Goal: Information Seeking & Learning: Understand process/instructions

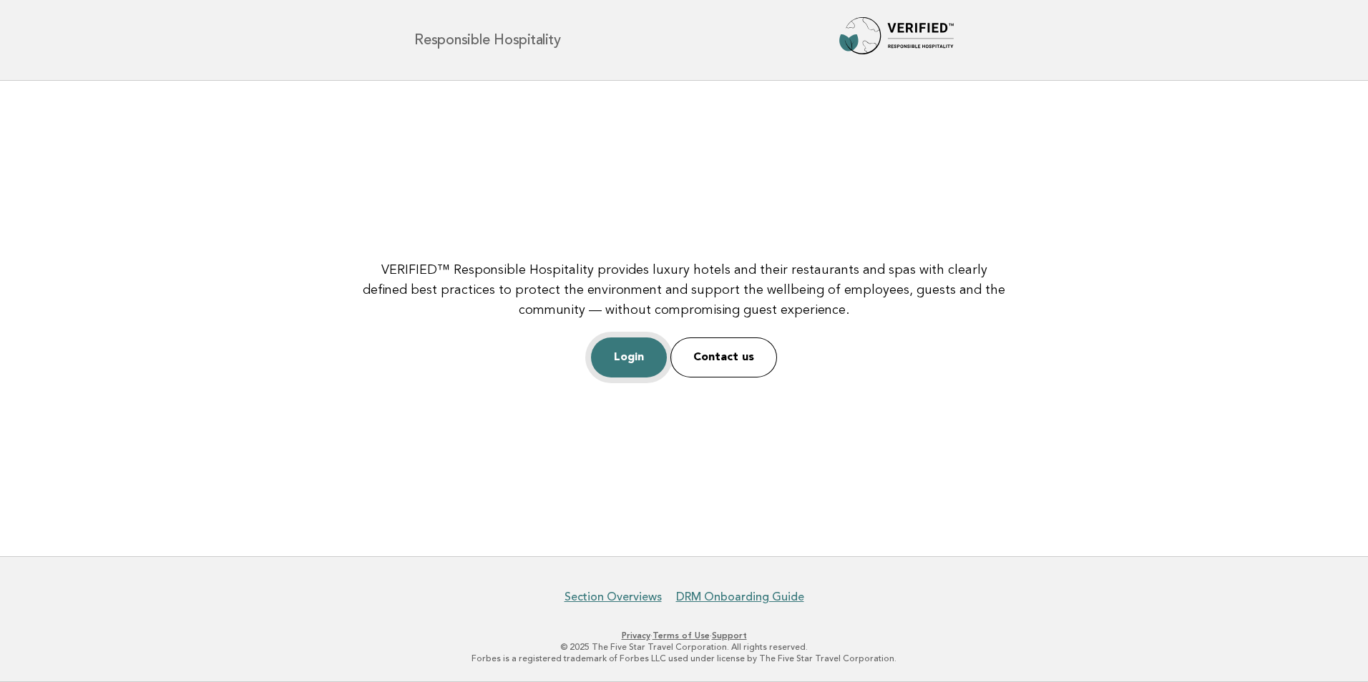
drag, startPoint x: 0, startPoint y: 0, endPoint x: 620, endPoint y: 349, distance: 711.1
click at [620, 349] on link "Login" at bounding box center [629, 358] width 76 height 40
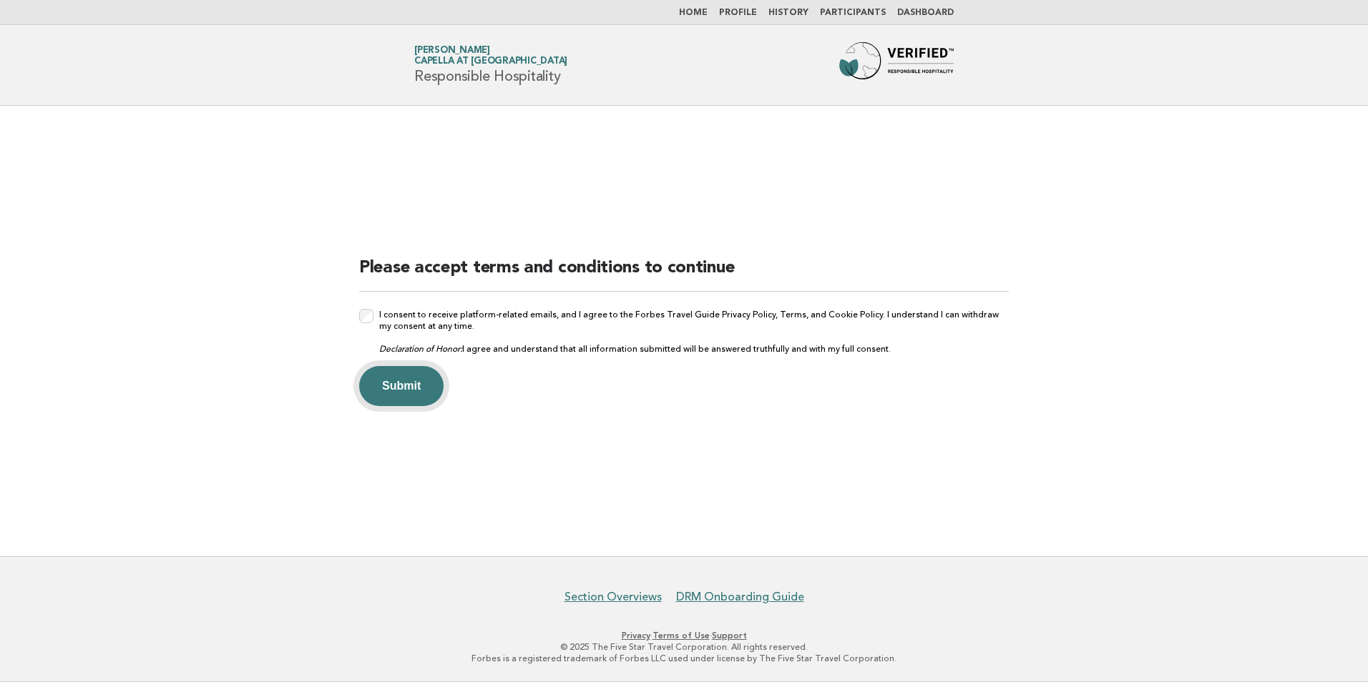
click at [424, 383] on button "Submit" at bounding box center [401, 386] width 84 height 40
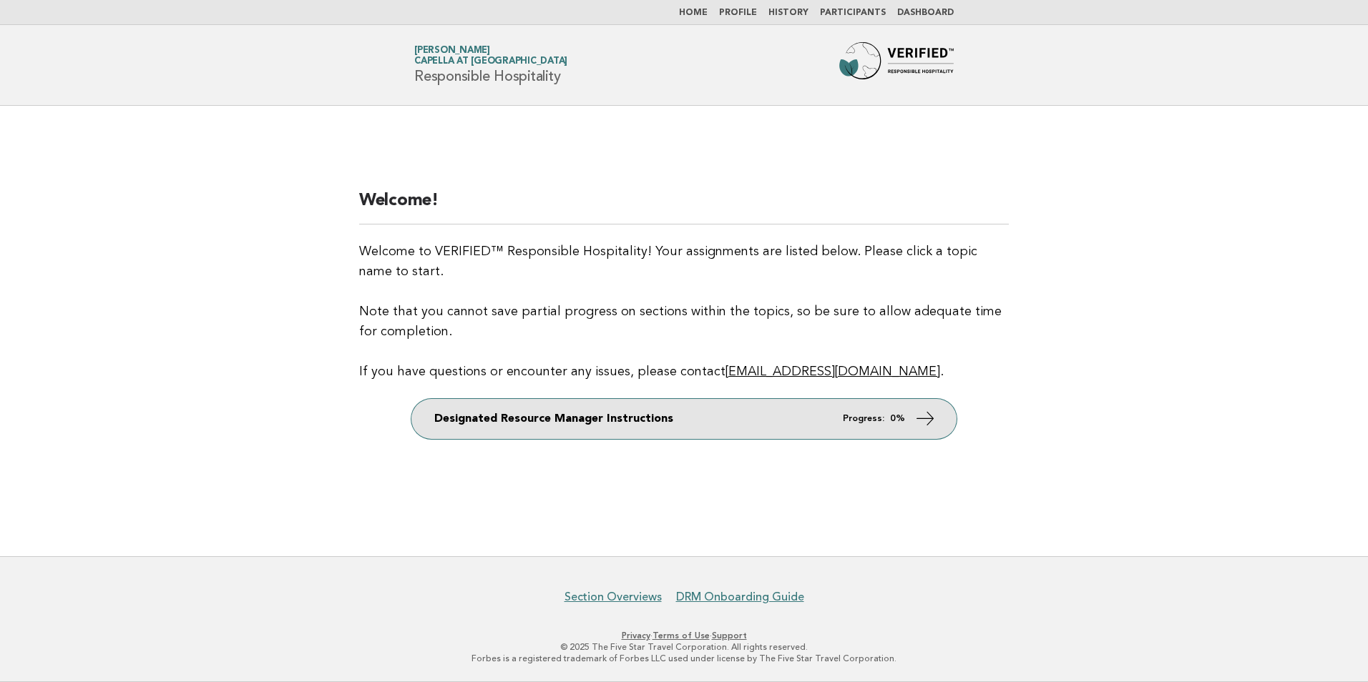
click at [517, 422] on link "Designated Resource Manager Instructions Progress: 0%" at bounding box center [683, 419] width 545 height 40
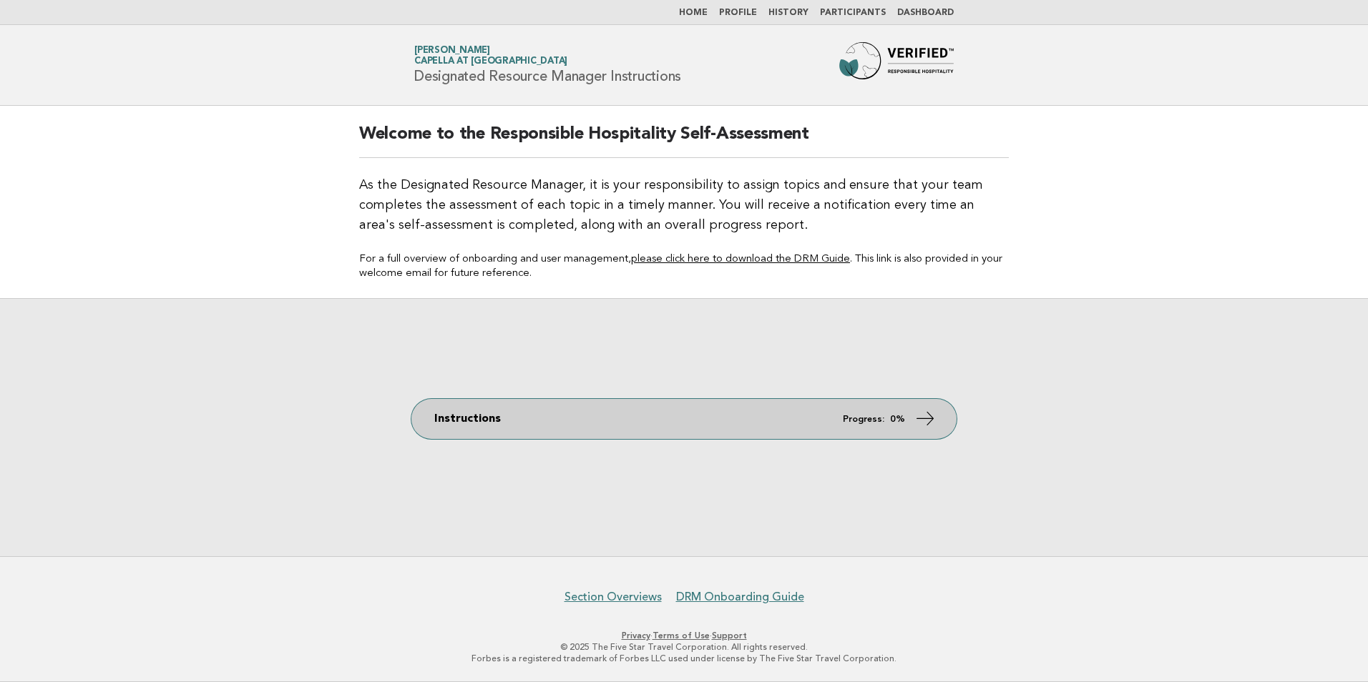
click at [922, 420] on icon at bounding box center [925, 418] width 21 height 21
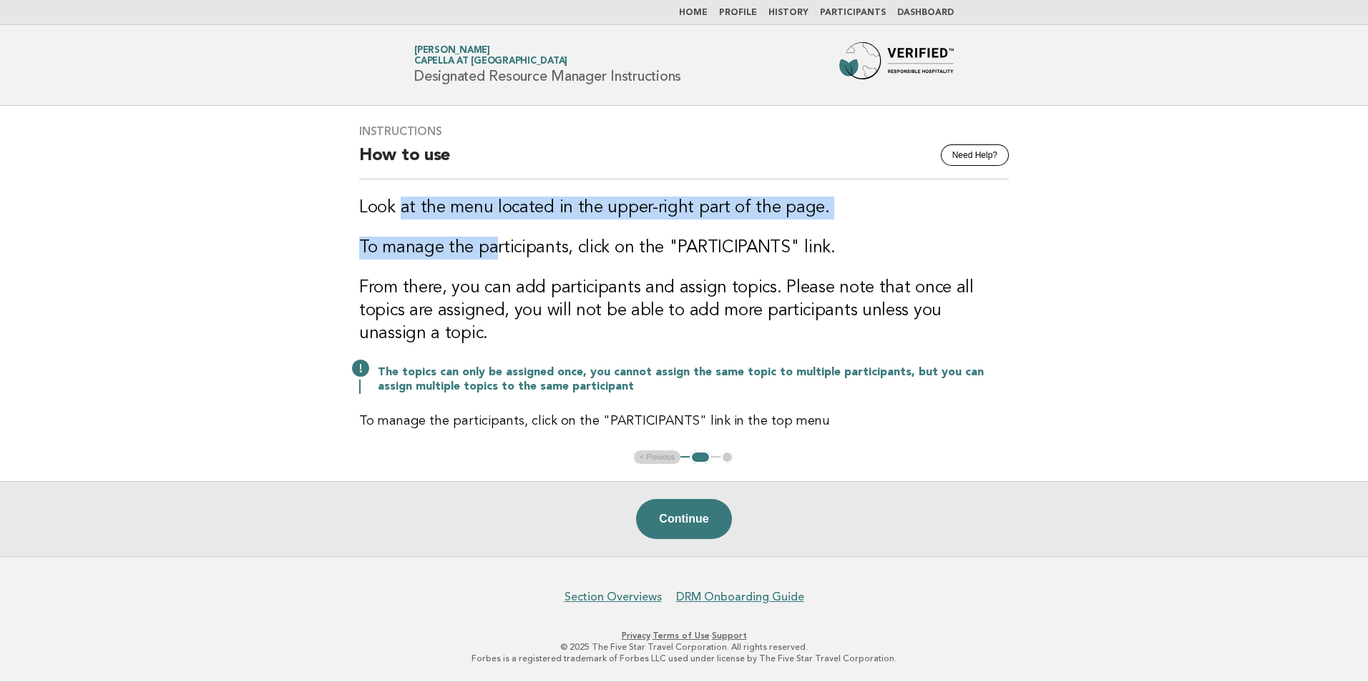
drag, startPoint x: 402, startPoint y: 212, endPoint x: 516, endPoint y: 235, distance: 116.2
click at [516, 235] on div "Instructions Need Help? How to use Look at the menu located in the upper-right …" at bounding box center [684, 277] width 684 height 341
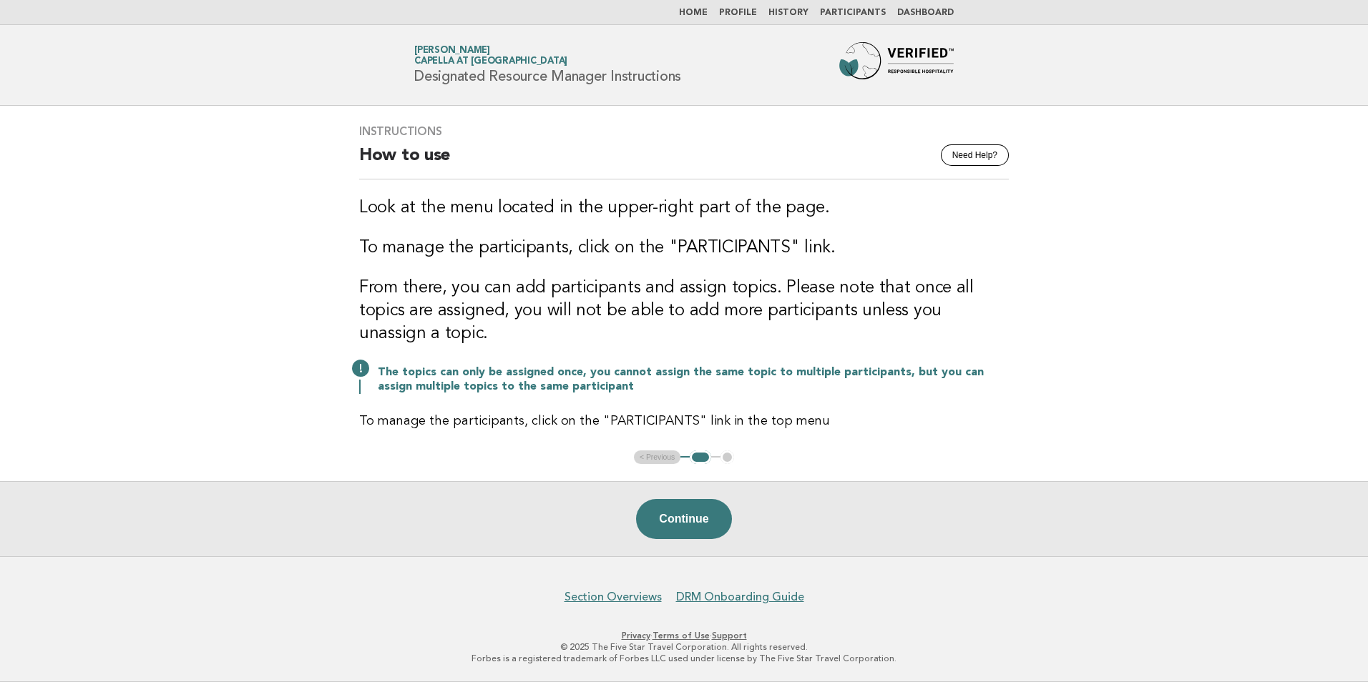
drag, startPoint x: 516, startPoint y: 235, endPoint x: 516, endPoint y: 283, distance: 47.2
click at [516, 283] on h3 "From there, you can add participants and assign topics. Please note that once a…" at bounding box center [684, 311] width 650 height 69
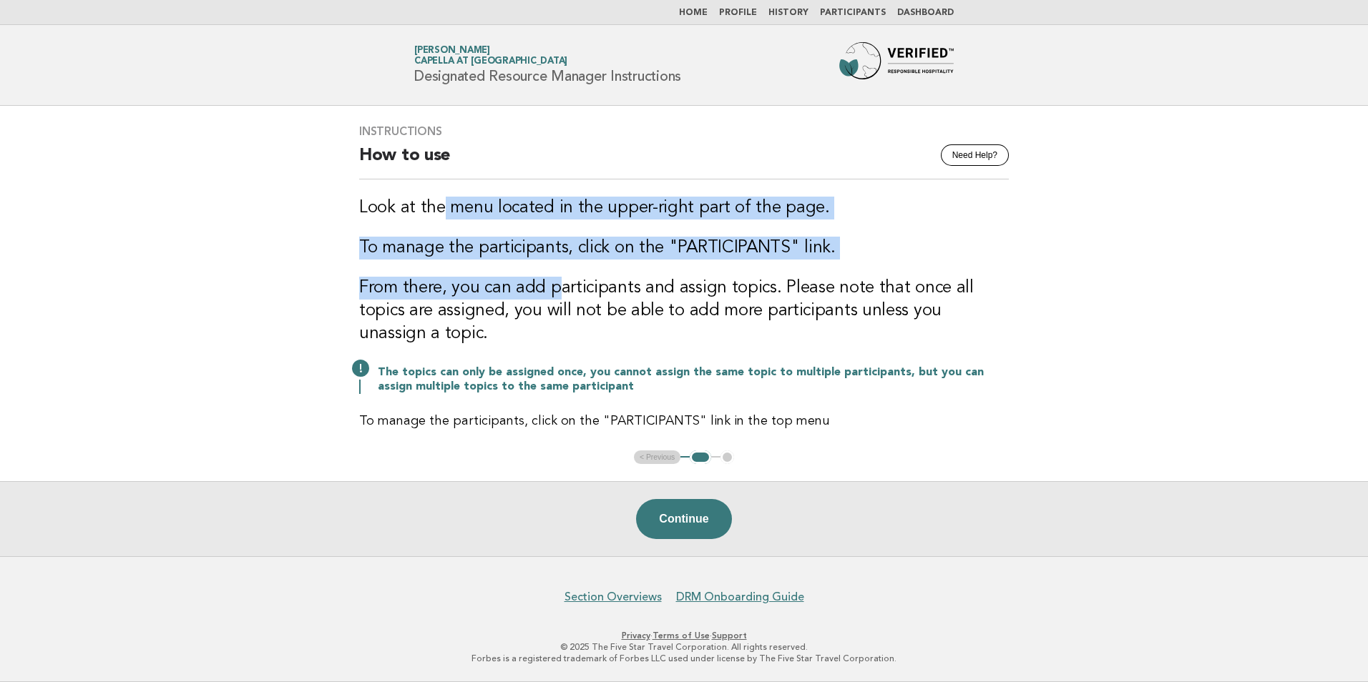
drag, startPoint x: 442, startPoint y: 205, endPoint x: 562, endPoint y: 283, distance: 142.7
click at [562, 283] on div "Instructions Need Help? How to use Look at the menu located in the upper-right …" at bounding box center [684, 277] width 684 height 341
drag, startPoint x: 562, startPoint y: 283, endPoint x: 436, endPoint y: 299, distance: 126.9
click at [436, 299] on h3 "From there, you can add participants and assign topics. Please note that once a…" at bounding box center [684, 311] width 650 height 69
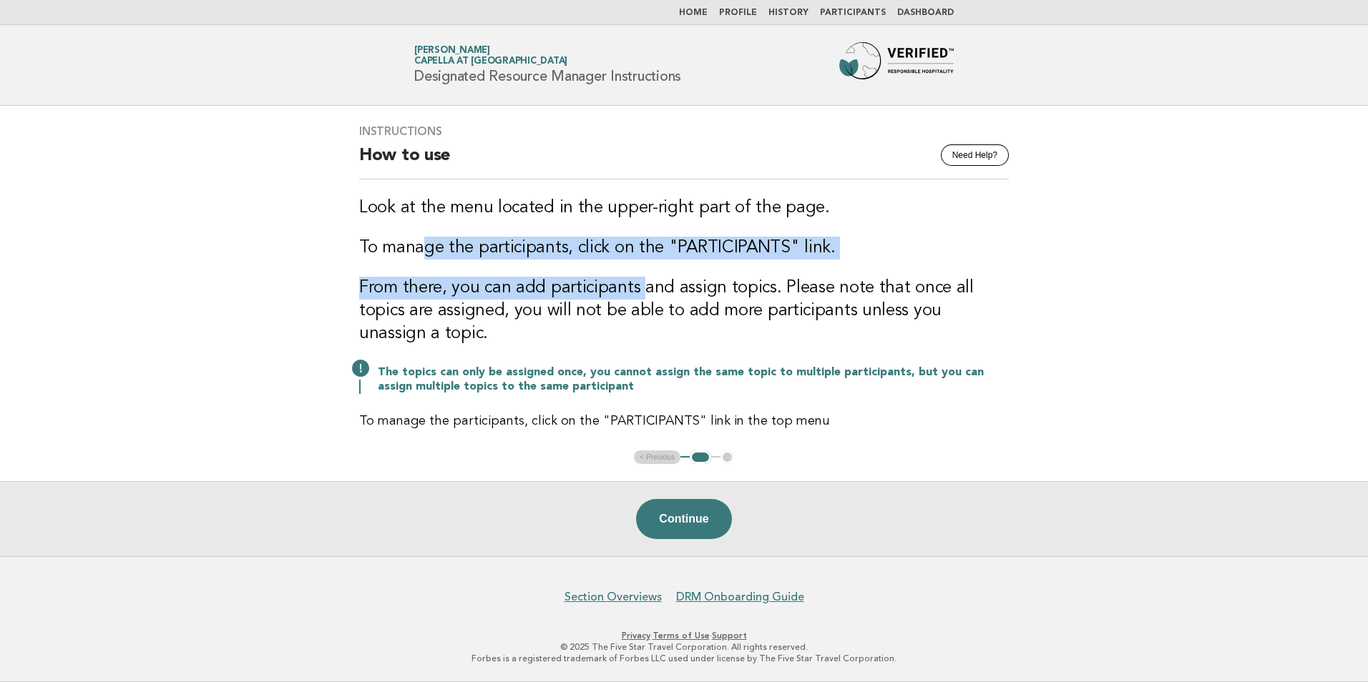
drag, startPoint x: 427, startPoint y: 251, endPoint x: 653, endPoint y: 280, distance: 227.9
click at [653, 280] on div "Instructions Need Help? How to use Look at the menu located in the upper-right …" at bounding box center [684, 277] width 684 height 341
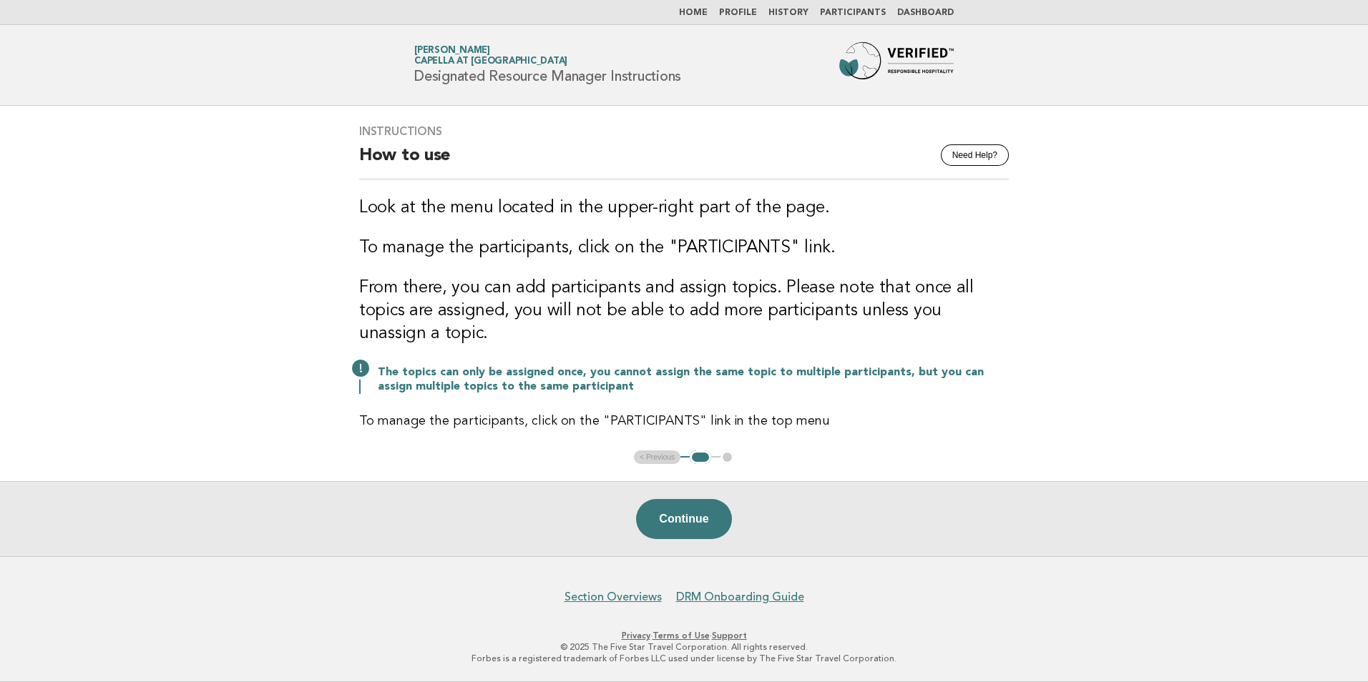
drag, startPoint x: 653, startPoint y: 280, endPoint x: 514, endPoint y: 308, distance: 142.4
click at [515, 308] on h3 "From there, you can add participants and assign topics. Please note that once a…" at bounding box center [684, 311] width 650 height 69
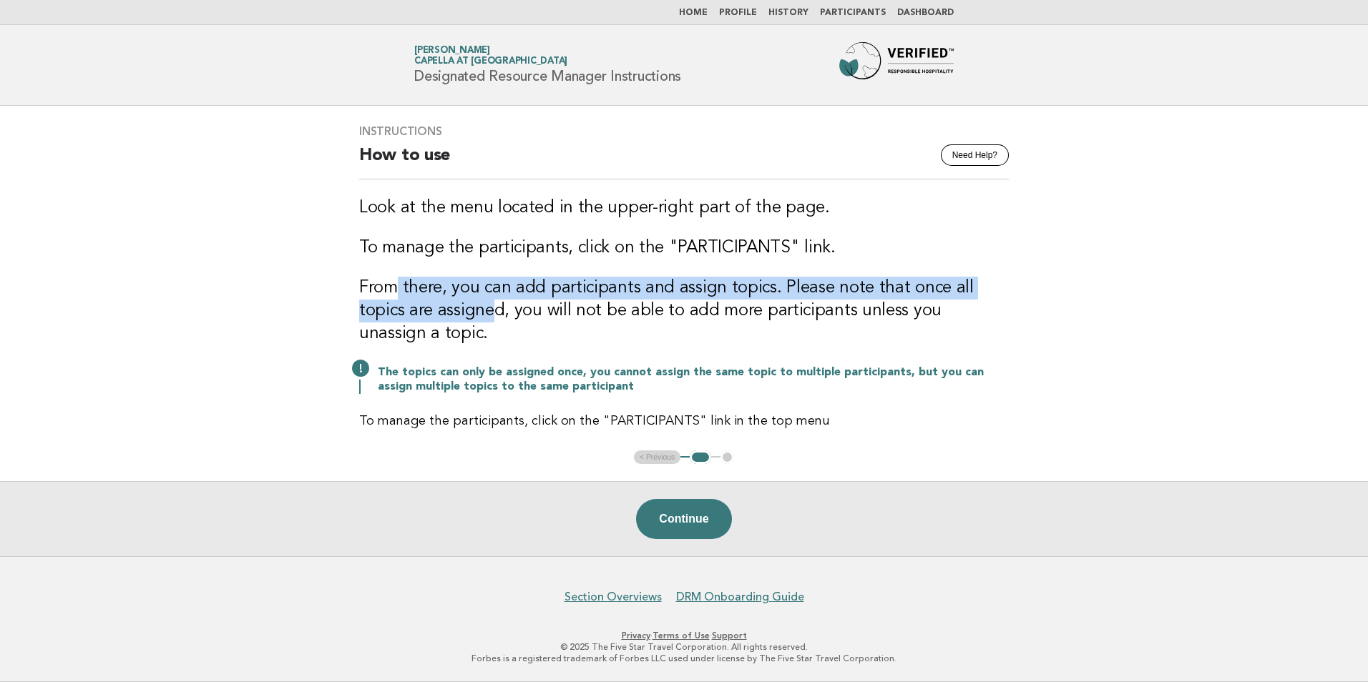
drag, startPoint x: 397, startPoint y: 269, endPoint x: 449, endPoint y: 318, distance: 71.3
click at [446, 317] on div "Instructions Need Help? How to use Look at the menu located in the upper-right …" at bounding box center [684, 277] width 684 height 341
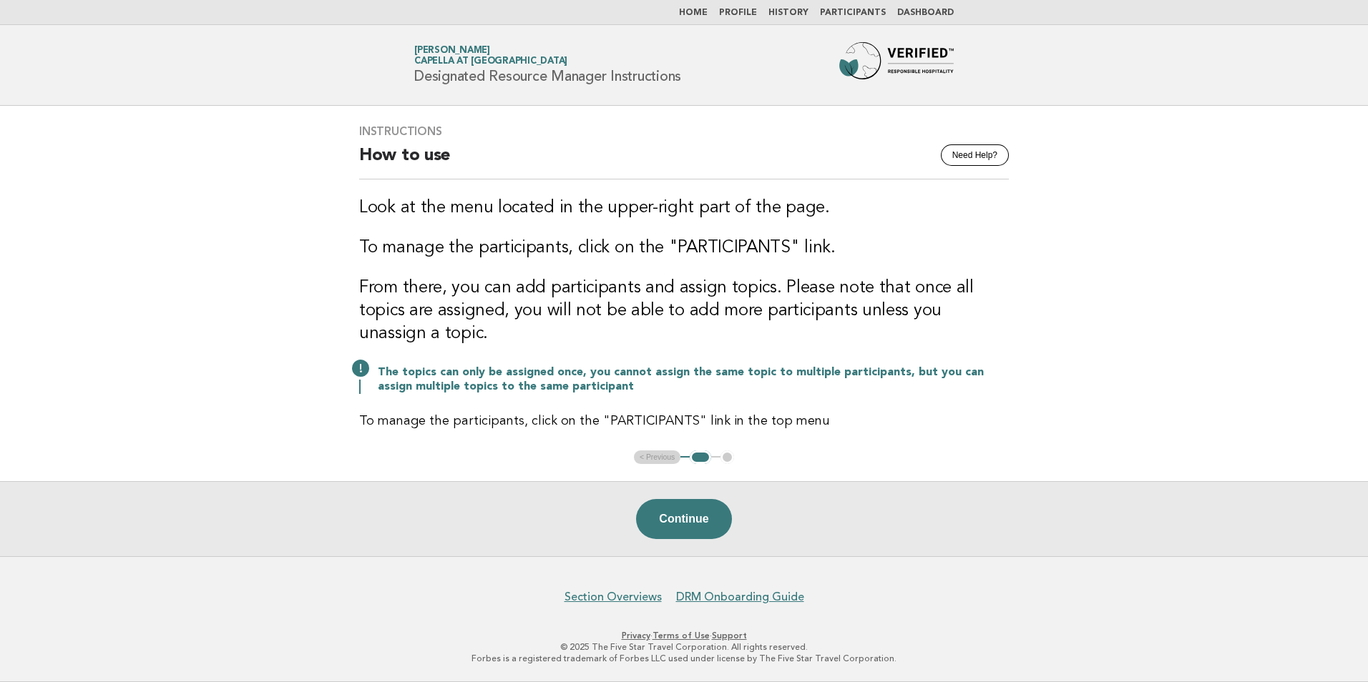
click at [449, 318] on h3 "From there, you can add participants and assign topics. Please note that once a…" at bounding box center [684, 311] width 650 height 69
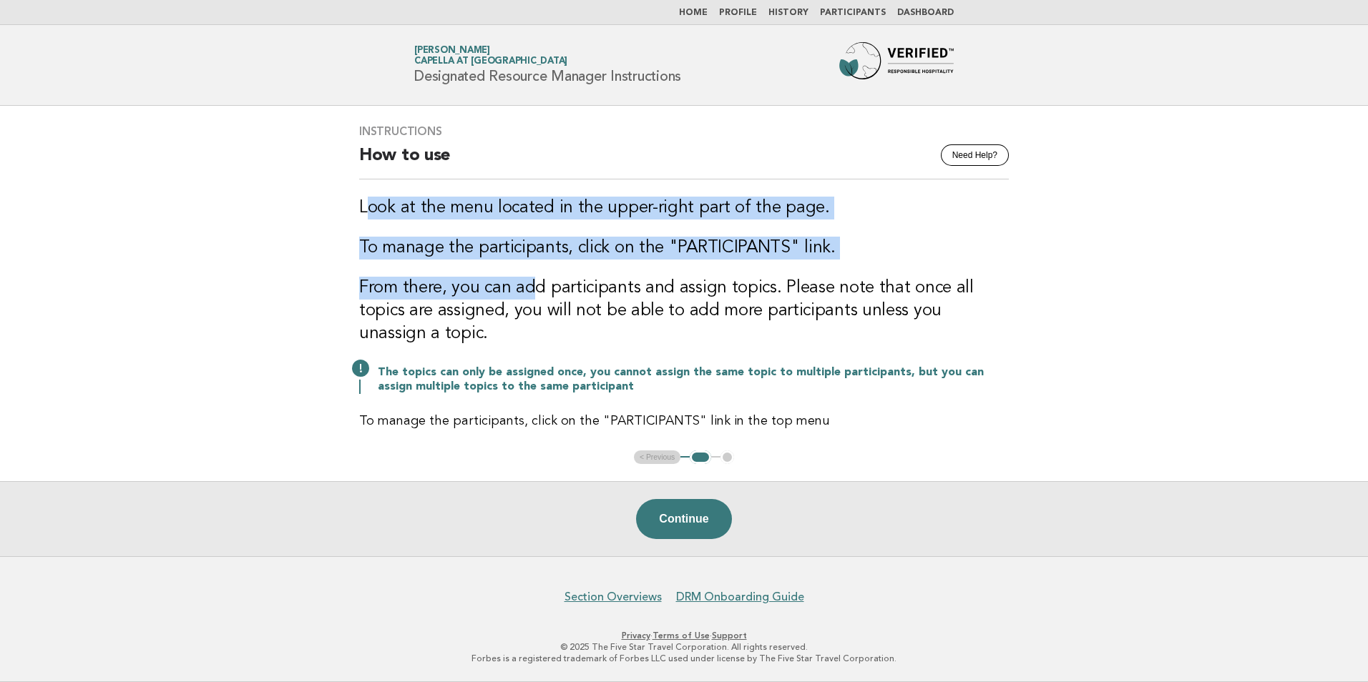
drag, startPoint x: 367, startPoint y: 204, endPoint x: 535, endPoint y: 283, distance: 185.6
click at [535, 283] on div "Instructions Need Help? How to use Look at the menu located in the upper-right …" at bounding box center [684, 277] width 684 height 341
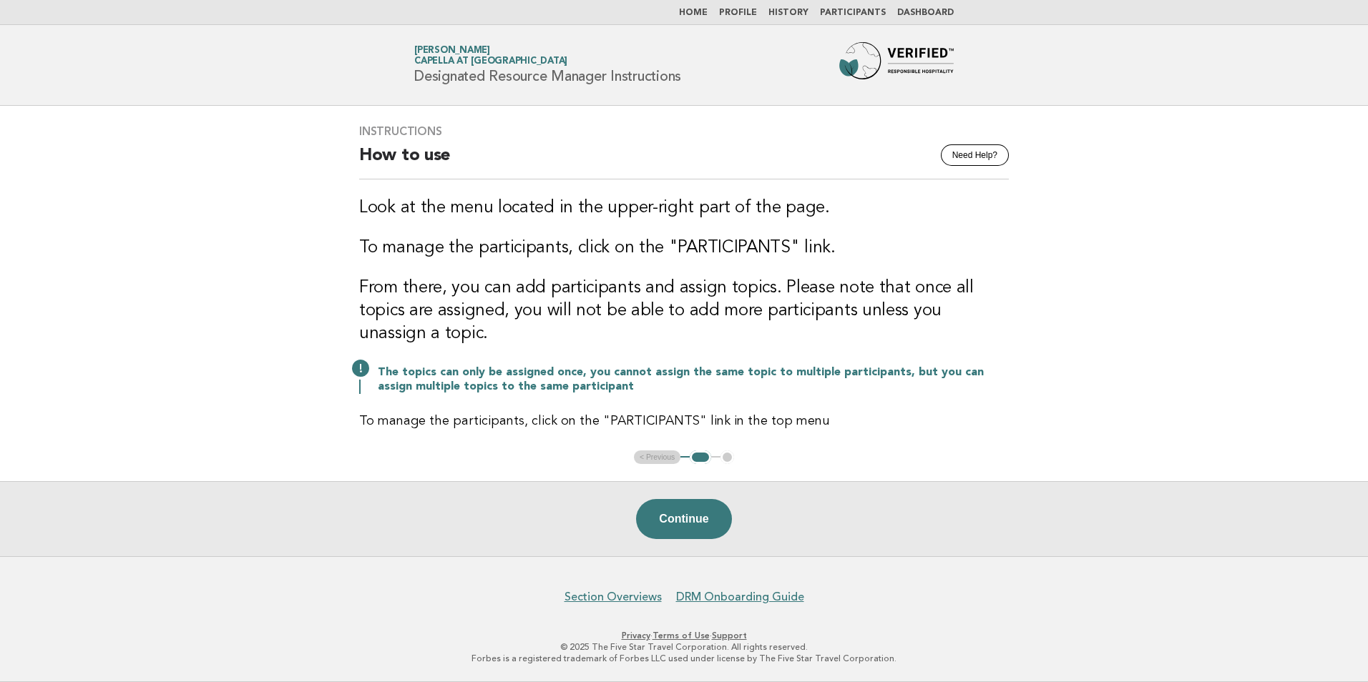
drag, startPoint x: 535, startPoint y: 283, endPoint x: 398, endPoint y: 326, distance: 143.4
click at [398, 326] on h3 "From there, you can add participants and assign topics. Please note that once a…" at bounding box center [684, 311] width 650 height 69
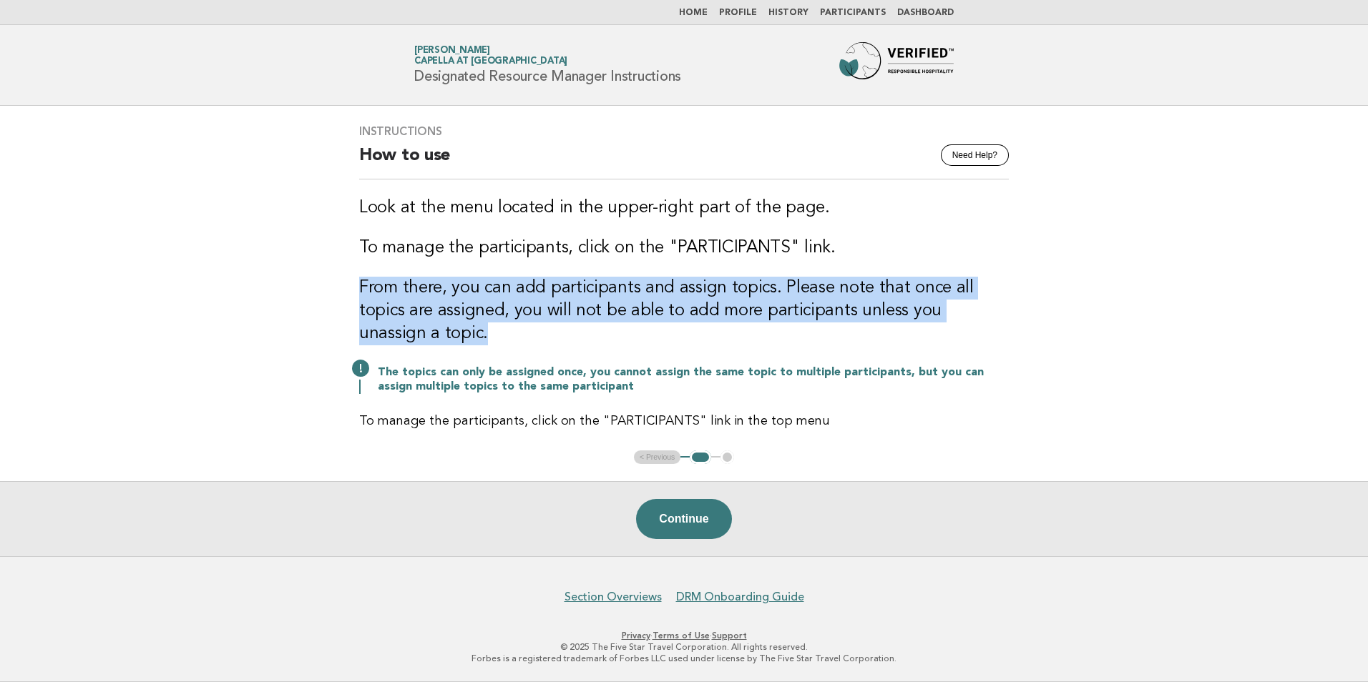
drag, startPoint x: 411, startPoint y: 336, endPoint x: 361, endPoint y: 298, distance: 63.2
click at [361, 298] on h3 "From there, you can add participants and assign topics. Please note that once a…" at bounding box center [684, 311] width 650 height 69
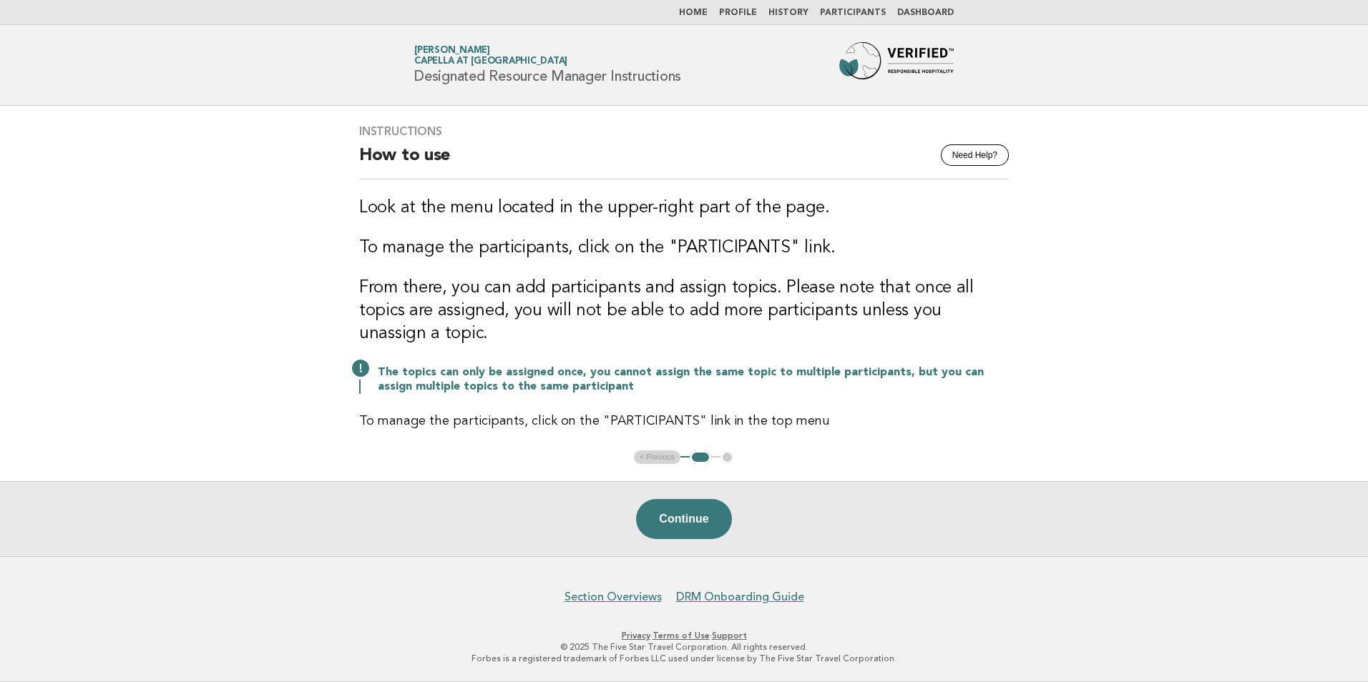
drag, startPoint x: 361, startPoint y: 298, endPoint x: 413, endPoint y: 347, distance: 71.3
click at [413, 347] on div "Instructions Need Help? How to use Look at the menu located in the upper-right …" at bounding box center [684, 277] width 684 height 341
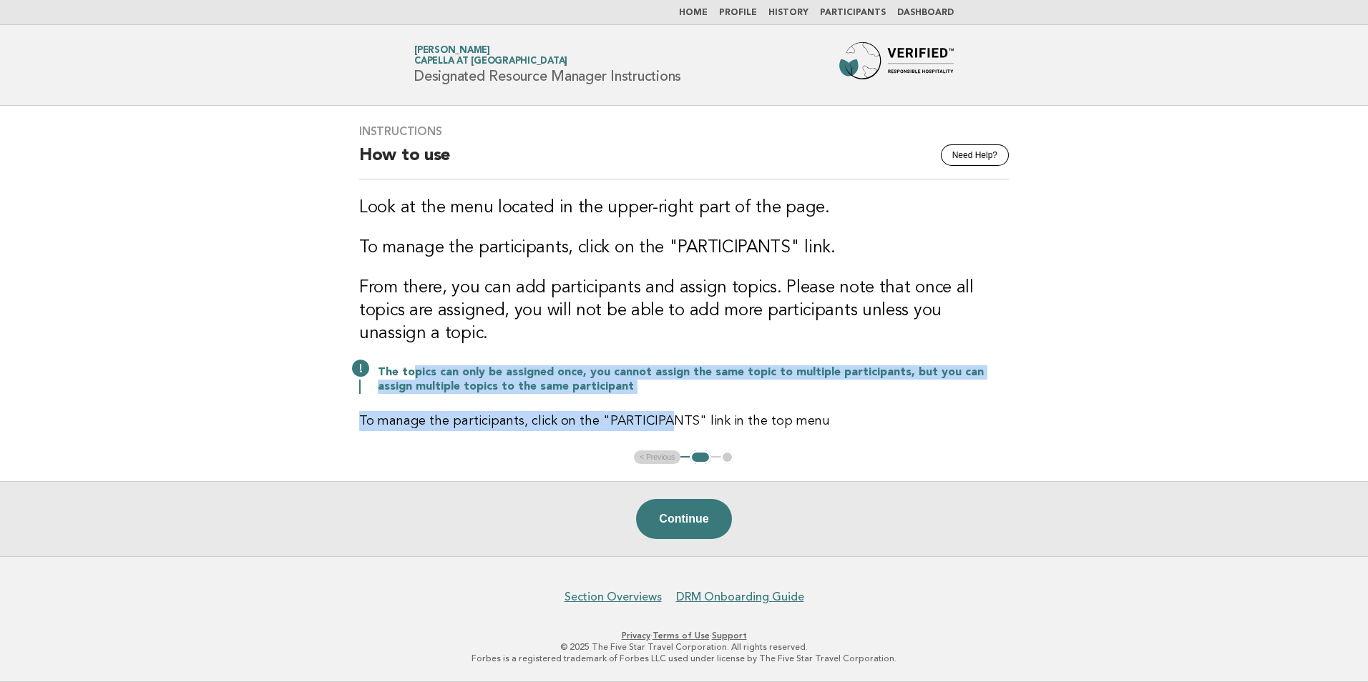
drag, startPoint x: 413, startPoint y: 368, endPoint x: 662, endPoint y: 434, distance: 256.8
click at [662, 434] on div "Instructions Need Help? How to use Look at the menu located in the upper-right …" at bounding box center [684, 277] width 684 height 341
drag, startPoint x: 662, startPoint y: 434, endPoint x: 590, endPoint y: 403, distance: 78.2
click at [590, 403] on div "Instructions Need Help? How to use Look at the menu located in the upper-right …" at bounding box center [684, 277] width 684 height 341
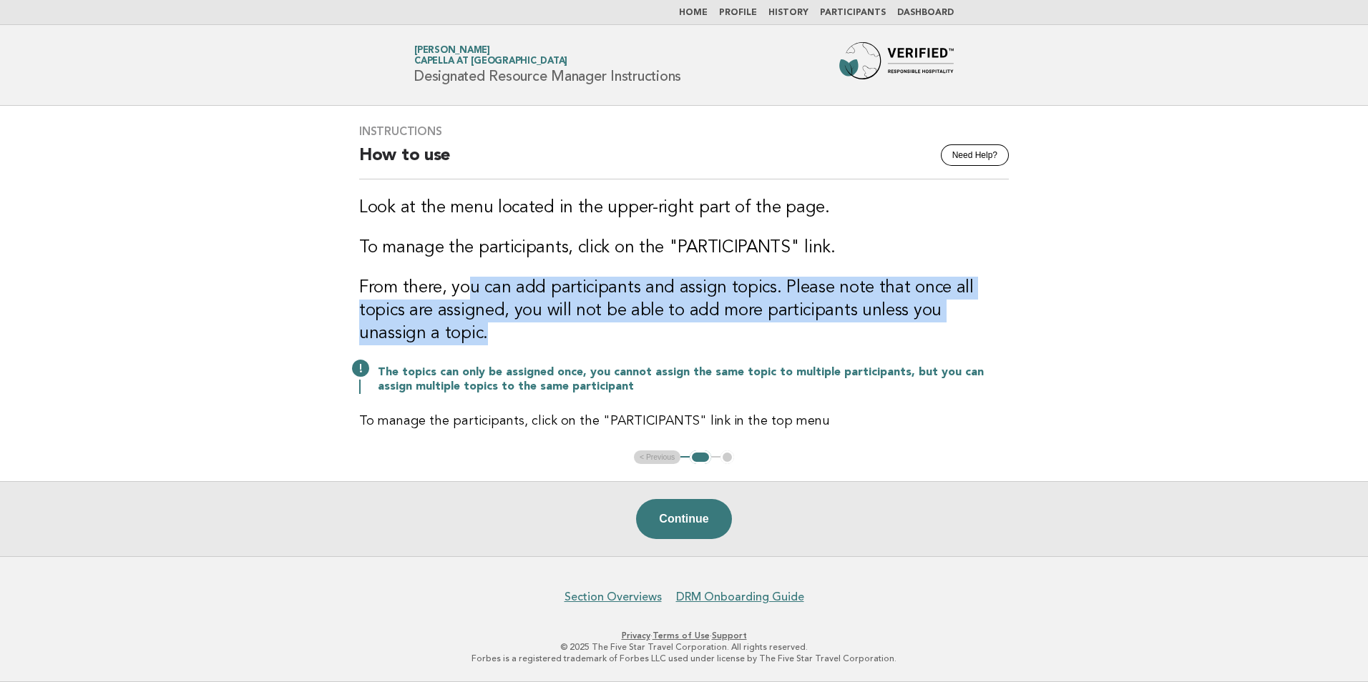
drag, startPoint x: 470, startPoint y: 288, endPoint x: 847, endPoint y: 345, distance: 381.3
click at [847, 345] on h3 "From there, you can add participants and assign topics. Please note that once a…" at bounding box center [684, 311] width 650 height 69
click at [439, 327] on h3 "From there, you can add participants and assign topics. Please note that once a…" at bounding box center [684, 311] width 650 height 69
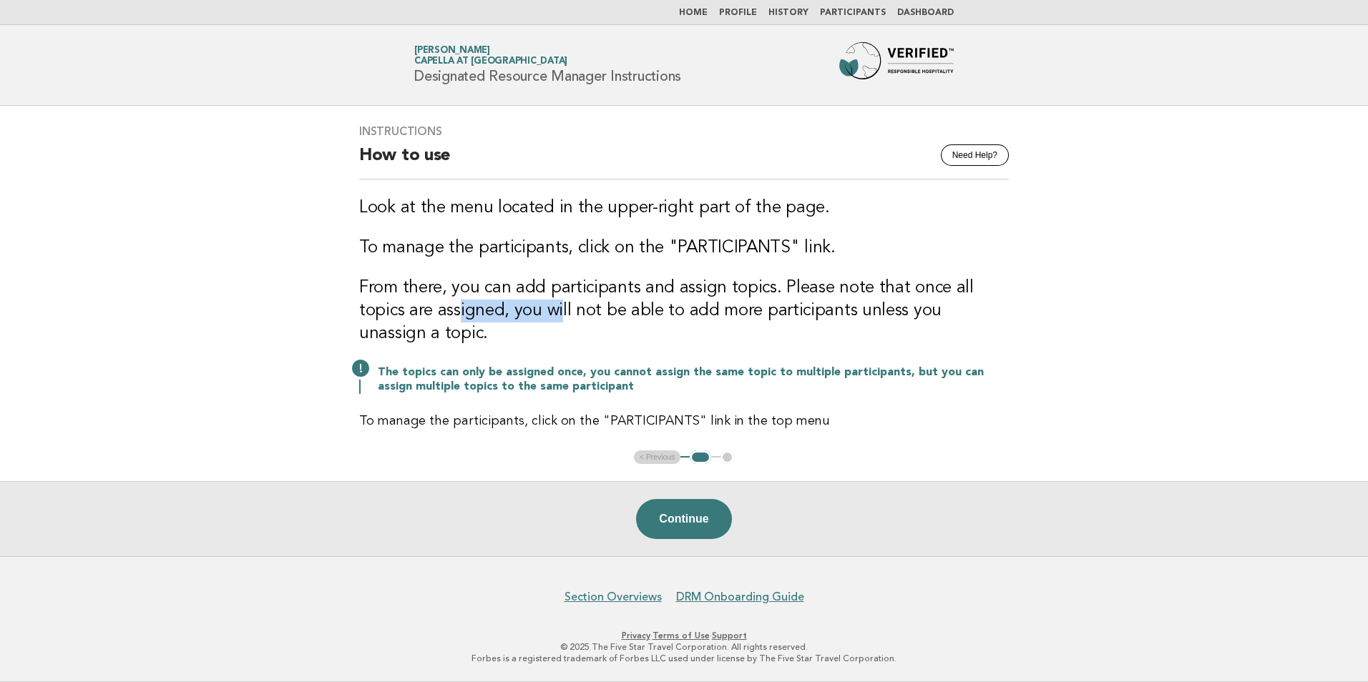
drag, startPoint x: 407, startPoint y: 300, endPoint x: 510, endPoint y: 315, distance: 104.1
click at [510, 315] on h3 "From there, you can add participants and assign topics. Please note that once a…" at bounding box center [684, 311] width 650 height 69
drag, startPoint x: 510, startPoint y: 315, endPoint x: 451, endPoint y: 349, distance: 68.2
click at [451, 348] on div "Instructions Need Help? How to use Look at the menu located in the upper-right …" at bounding box center [684, 277] width 684 height 341
click at [666, 522] on button "Continue" at bounding box center [683, 519] width 95 height 40
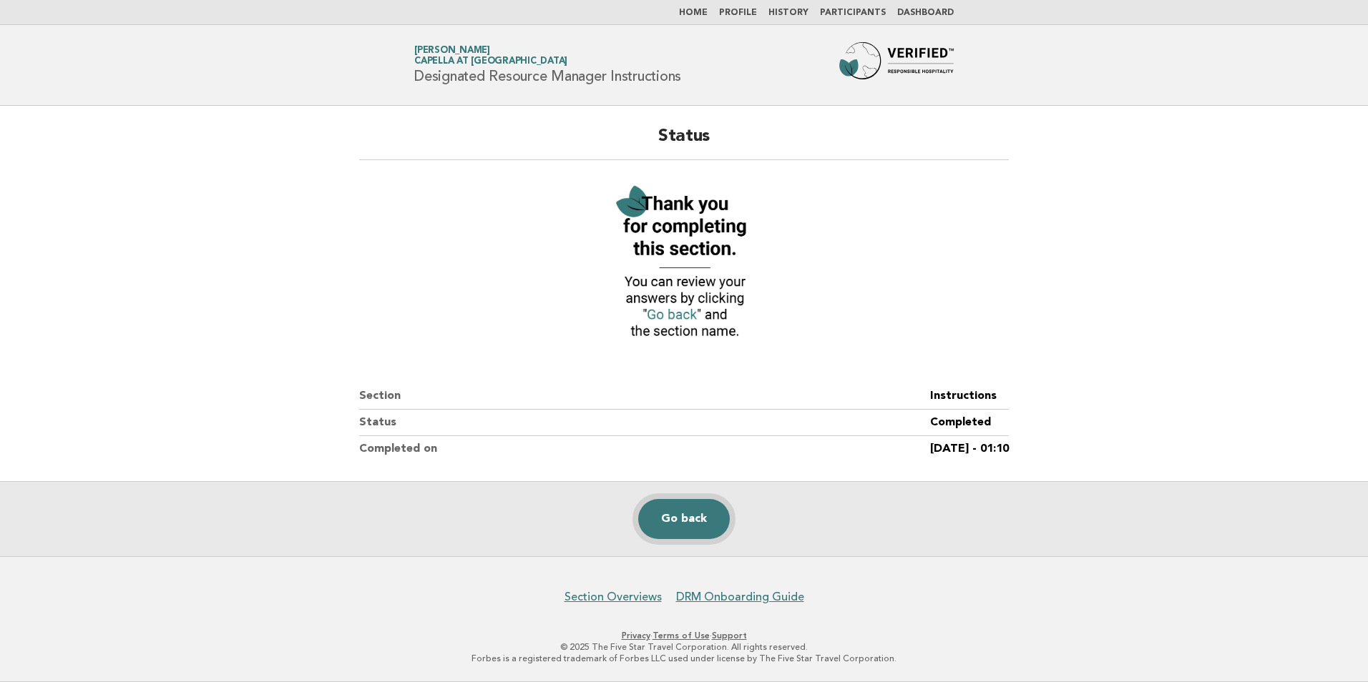
click at [697, 527] on link "Go back" at bounding box center [684, 519] width 92 height 40
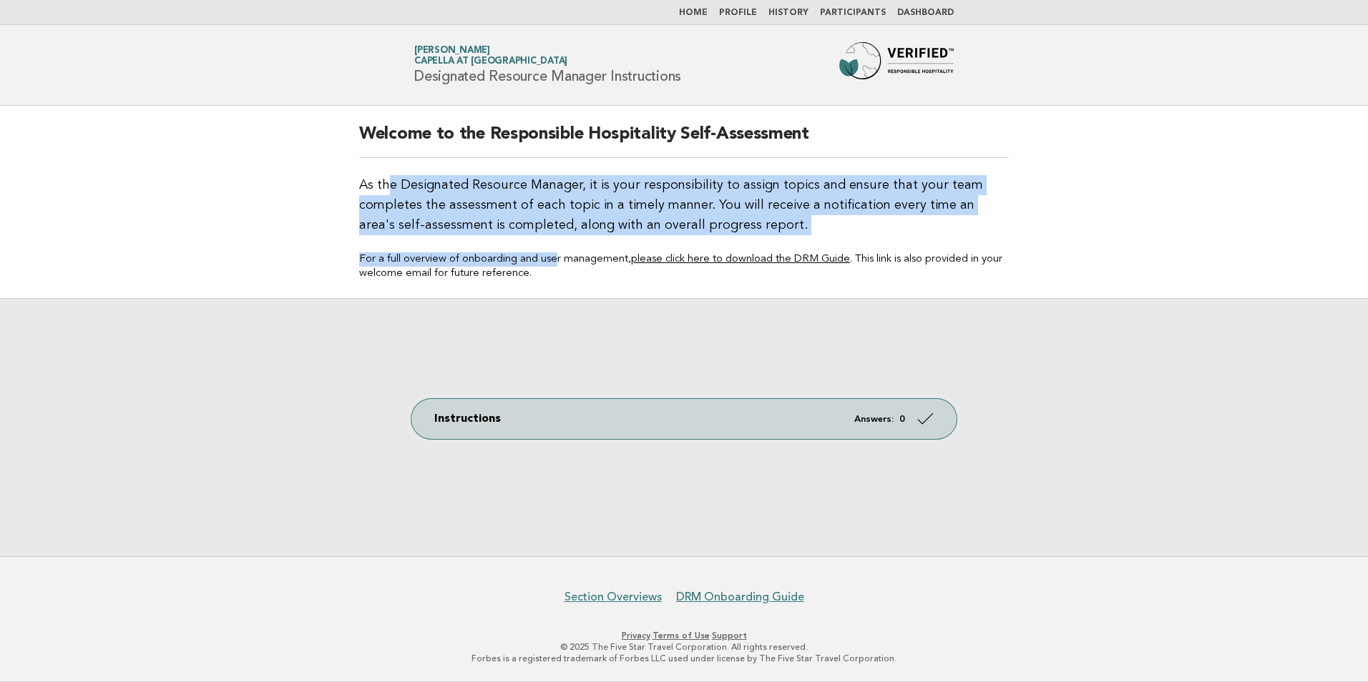
drag, startPoint x: 388, startPoint y: 185, endPoint x: 560, endPoint y: 241, distance: 180.8
click at [560, 241] on div "Welcome to the Responsible Hospitality Self-Assessment As the Designated Resour…" at bounding box center [684, 202] width 684 height 192
drag, startPoint x: 560, startPoint y: 241, endPoint x: 493, endPoint y: 250, distance: 67.9
click at [504, 253] on p "For a full overview of onboarding and user management, please click here to dow…" at bounding box center [684, 267] width 650 height 29
drag, startPoint x: 397, startPoint y: 194, endPoint x: 522, endPoint y: 244, distance: 134.8
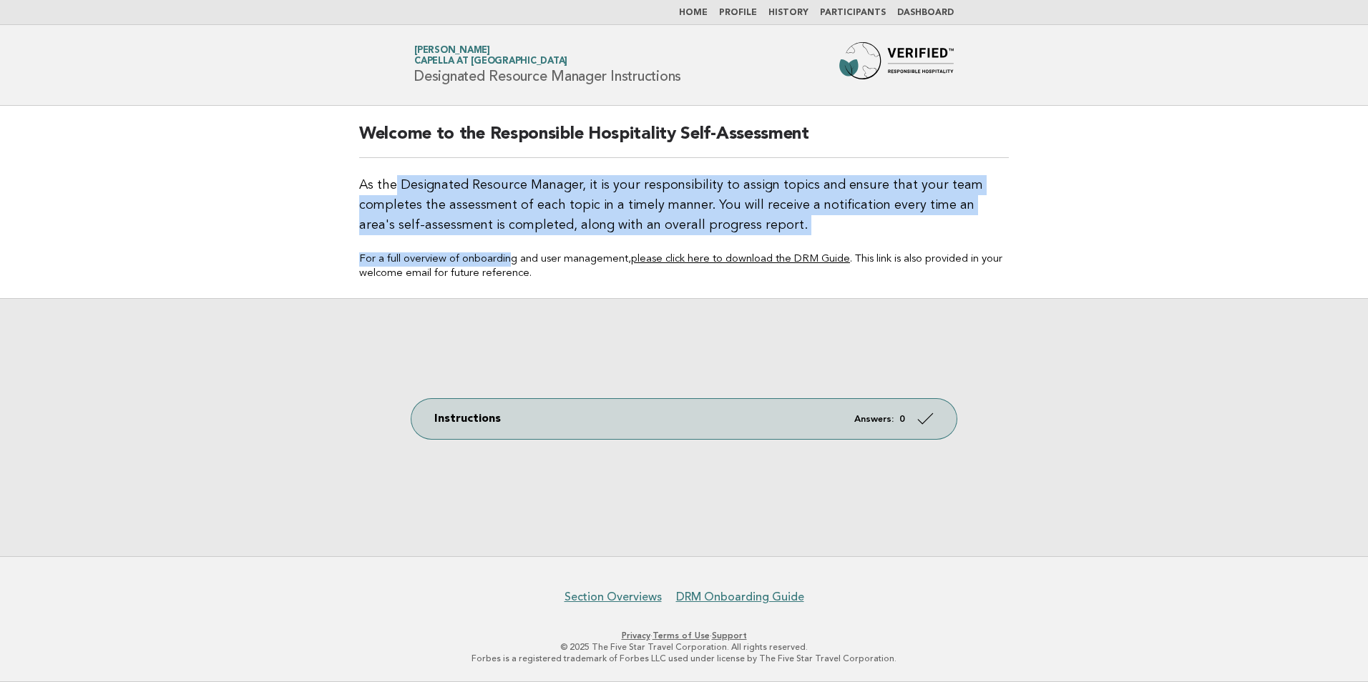
click at [522, 244] on div "Welcome to the Responsible Hospitality Self-Assessment As the Designated Resour…" at bounding box center [684, 202] width 684 height 192
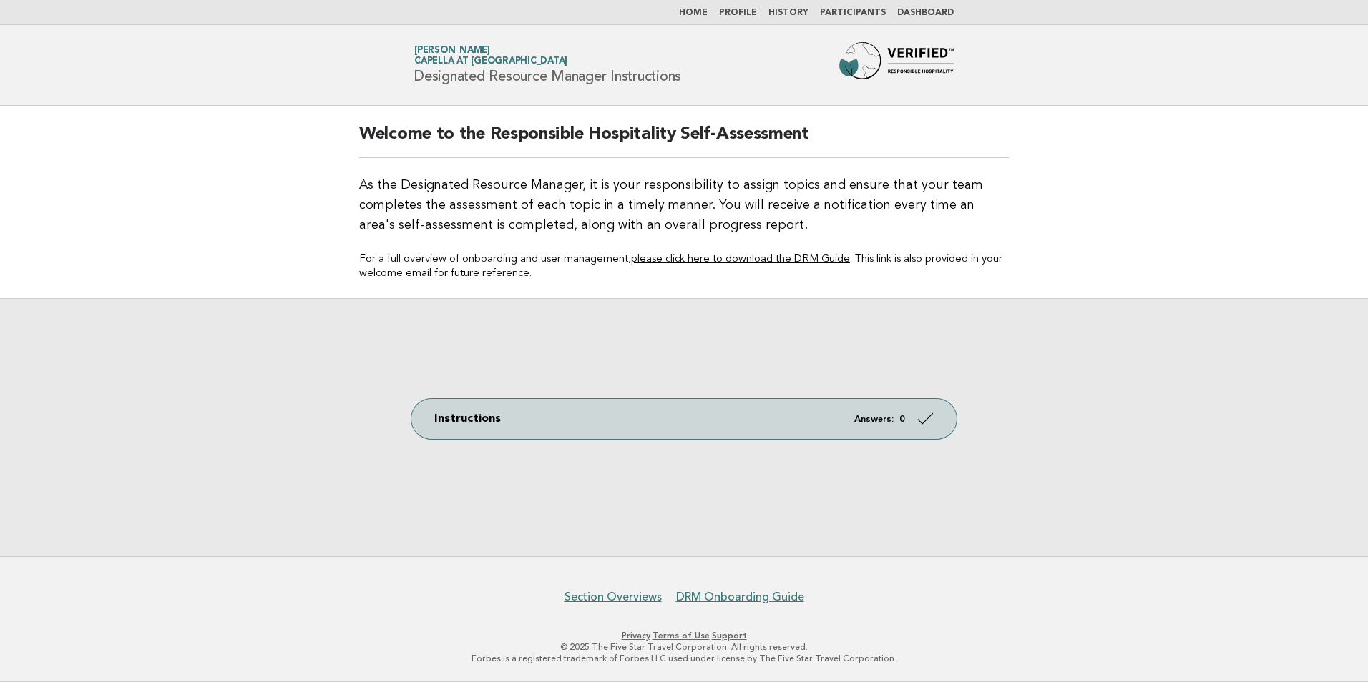
click at [532, 250] on div "Welcome to the Responsible Hospitality Self-Assessment As the Designated Resour…" at bounding box center [684, 202] width 684 height 192
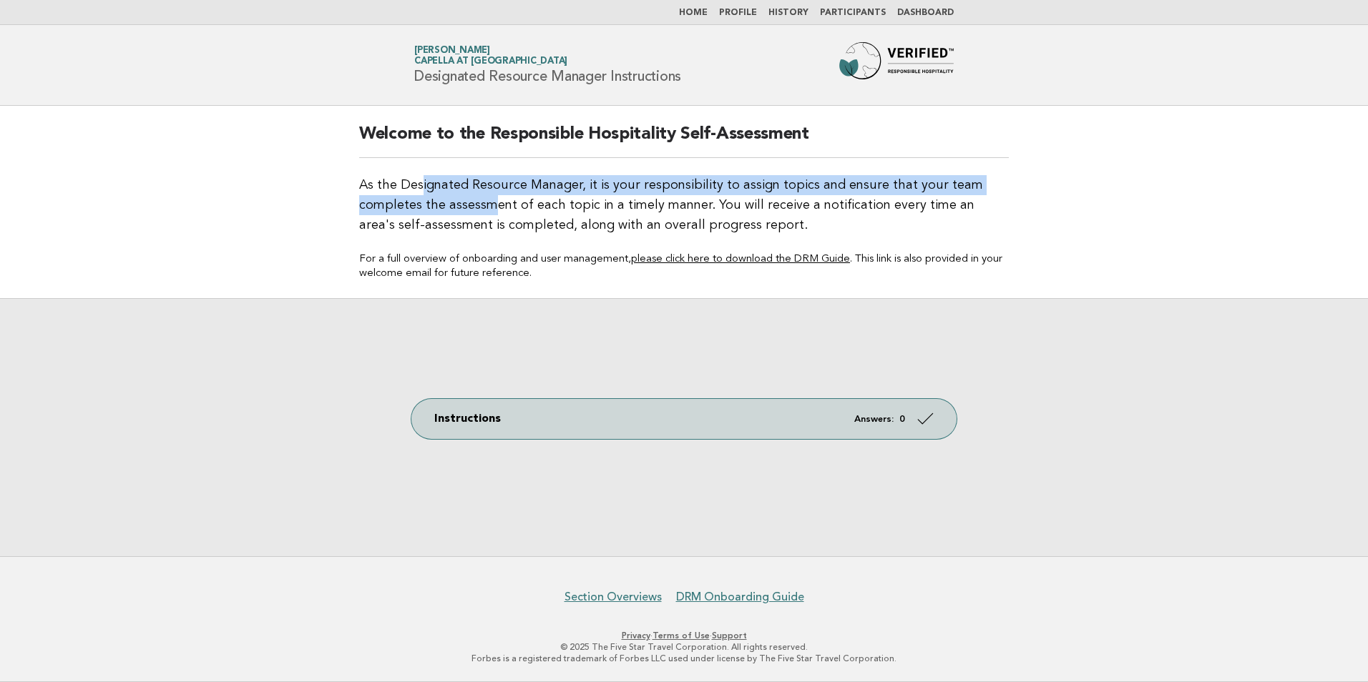
drag, startPoint x: 421, startPoint y: 177, endPoint x: 557, endPoint y: 229, distance: 144.7
click at [557, 229] on p "As the Designated Resource Manager, it is your responsibility to assign topics …" at bounding box center [684, 205] width 650 height 60
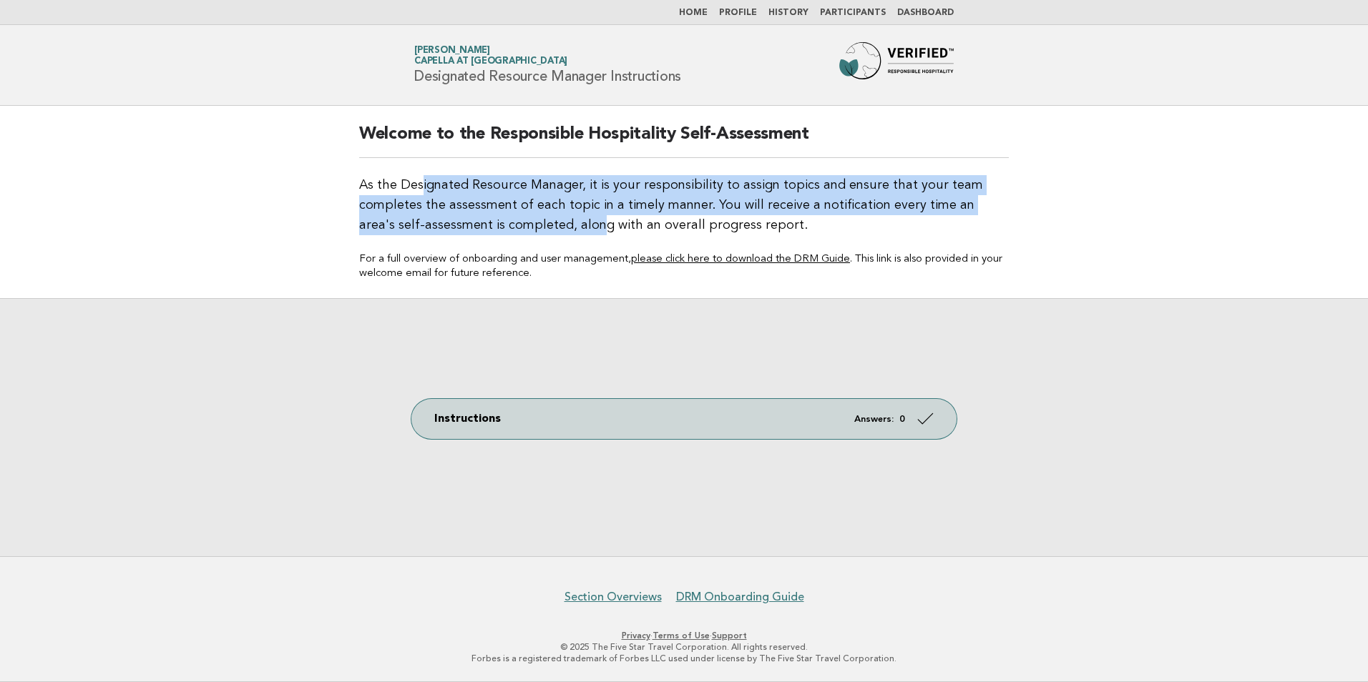
drag, startPoint x: 557, startPoint y: 229, endPoint x: 394, endPoint y: 205, distance: 164.1
click at [394, 205] on p "As the Designated Resource Manager, it is your responsibility to assign topics …" at bounding box center [684, 205] width 650 height 60
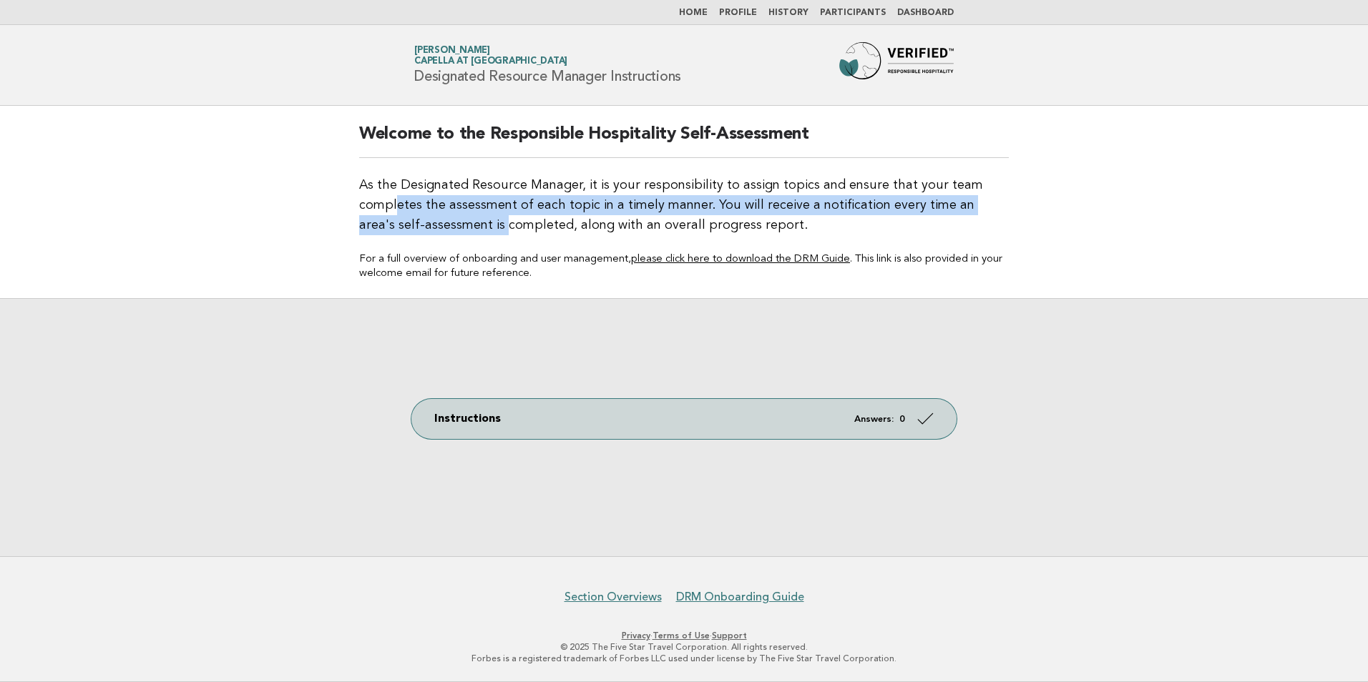
drag, startPoint x: 397, startPoint y: 203, endPoint x: 477, endPoint y: 226, distance: 83.3
click at [477, 226] on p "As the Designated Resource Manager, it is your responsibility to assign topics …" at bounding box center [684, 205] width 650 height 60
click at [478, 230] on p "As the Designated Resource Manager, it is your responsibility to assign topics …" at bounding box center [684, 205] width 650 height 60
